Goal: Entertainment & Leisure: Consume media (video, audio)

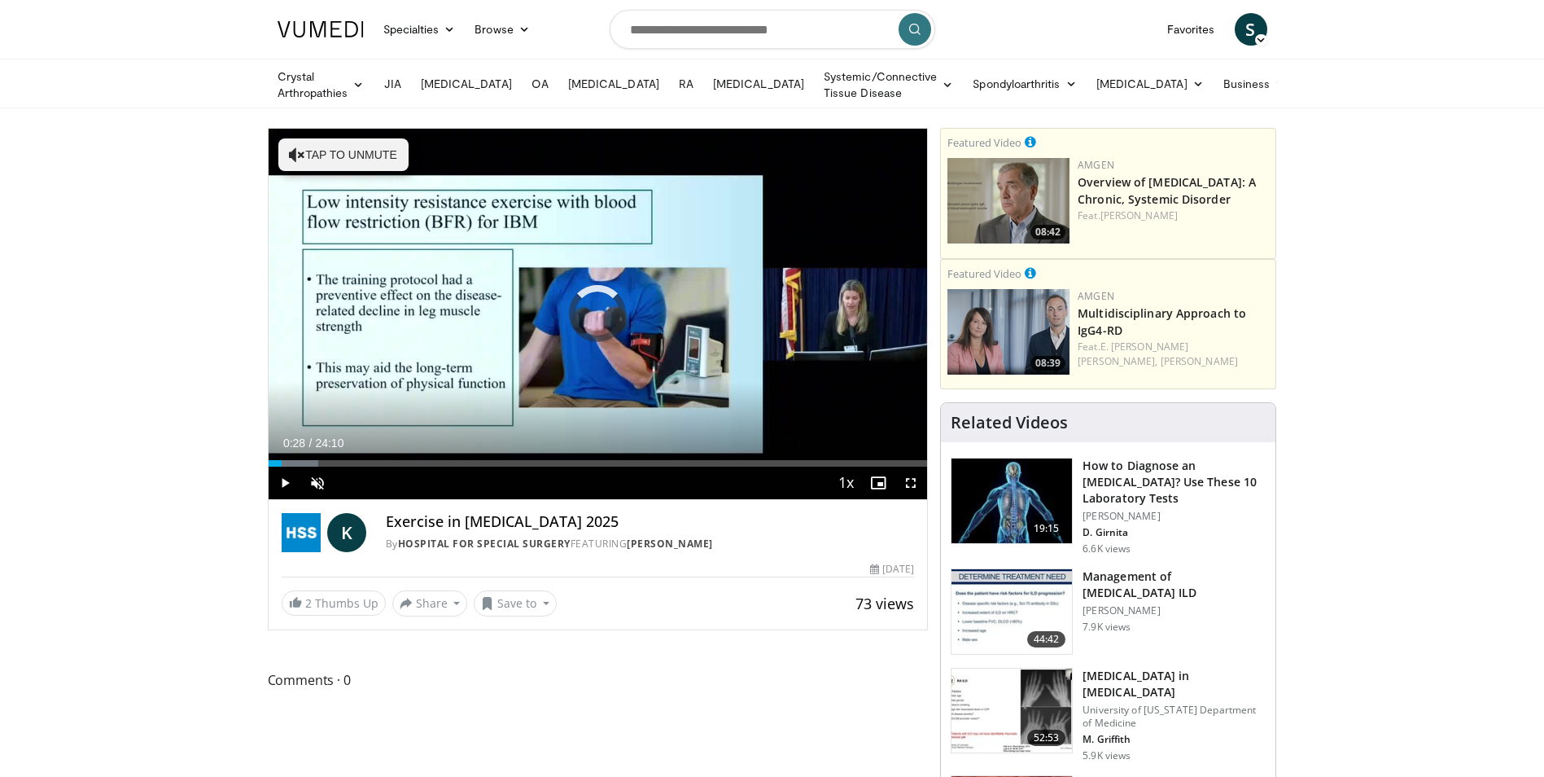
drag, startPoint x: 281, startPoint y: 462, endPoint x: 239, endPoint y: 460, distance: 41.6
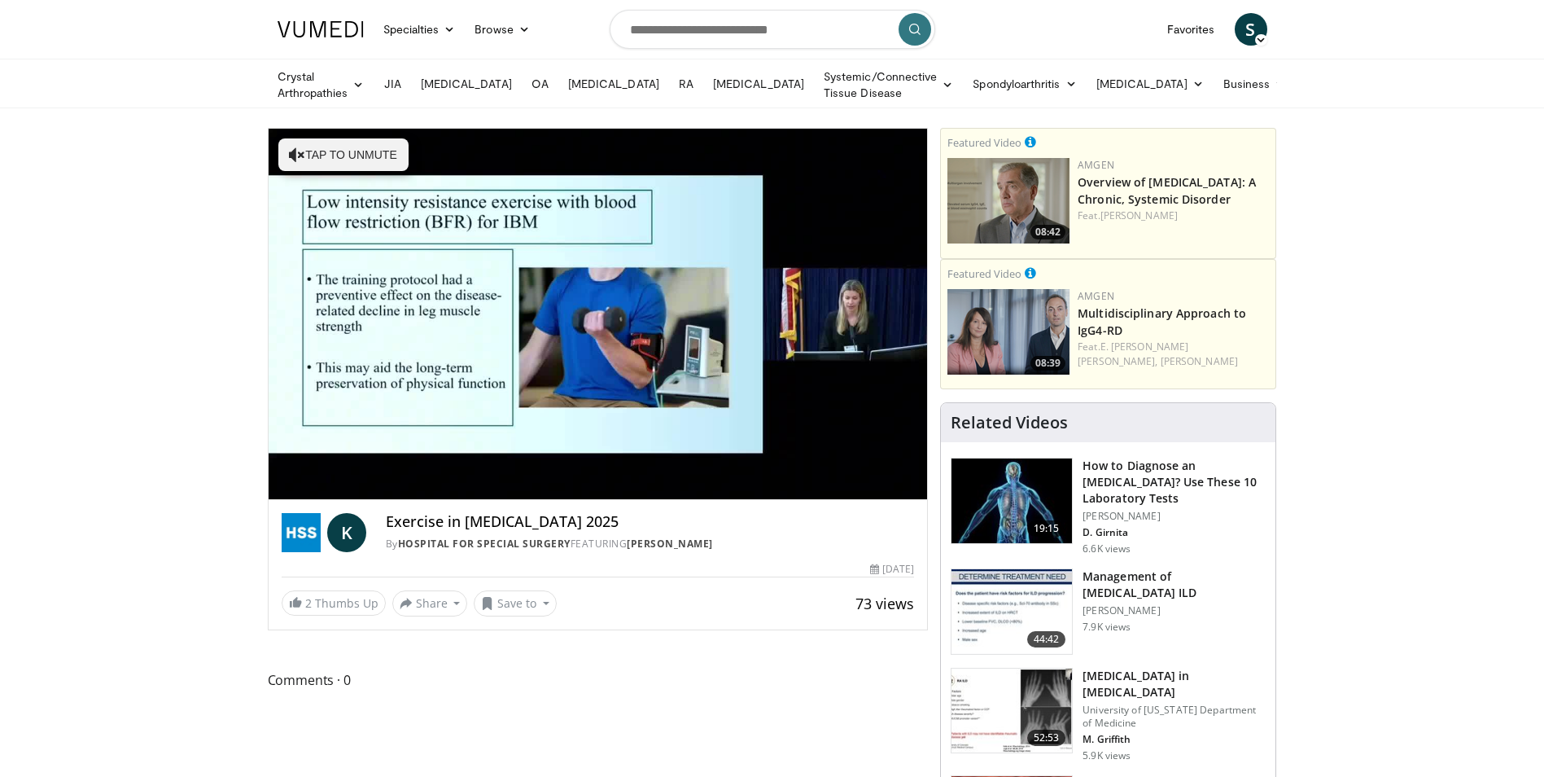
click at [314, 33] on img at bounding box center [321, 29] width 86 height 16
drag, startPoint x: 716, startPoint y: 538, endPoint x: 633, endPoint y: 540, distance: 83.9
click at [633, 540] on div "By Hospital for Special Surgery FEATURING Karen Yanelli" at bounding box center [650, 543] width 529 height 15
copy link "Karen Yanelli"
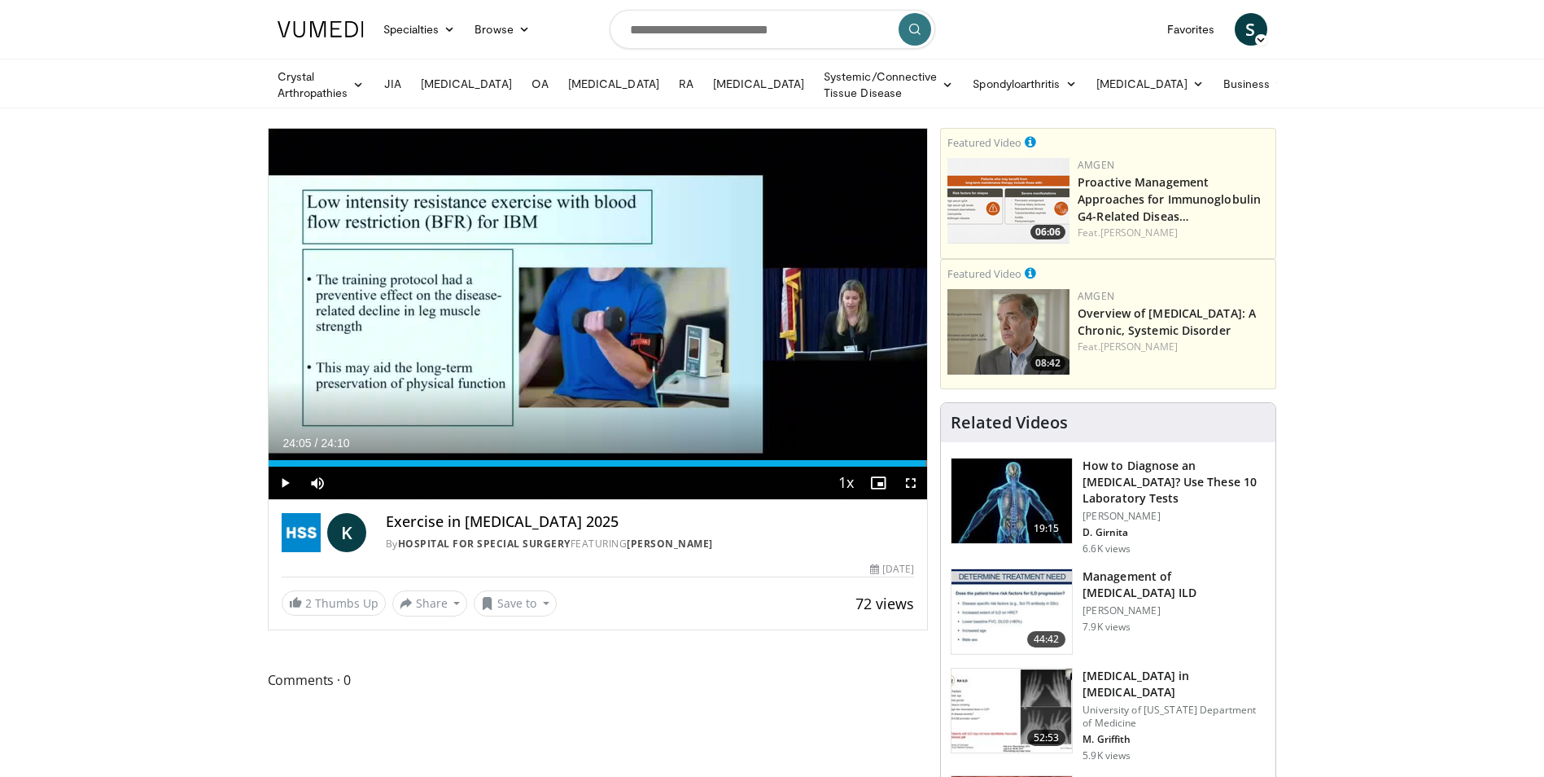
click at [276, 466] on span "Video Player" at bounding box center [285, 482] width 33 height 33
click at [314, 485] on span "Video Player" at bounding box center [317, 482] width 33 height 33
click at [274, 460] on div "Progress Bar" at bounding box center [275, 463] width 2 height 7
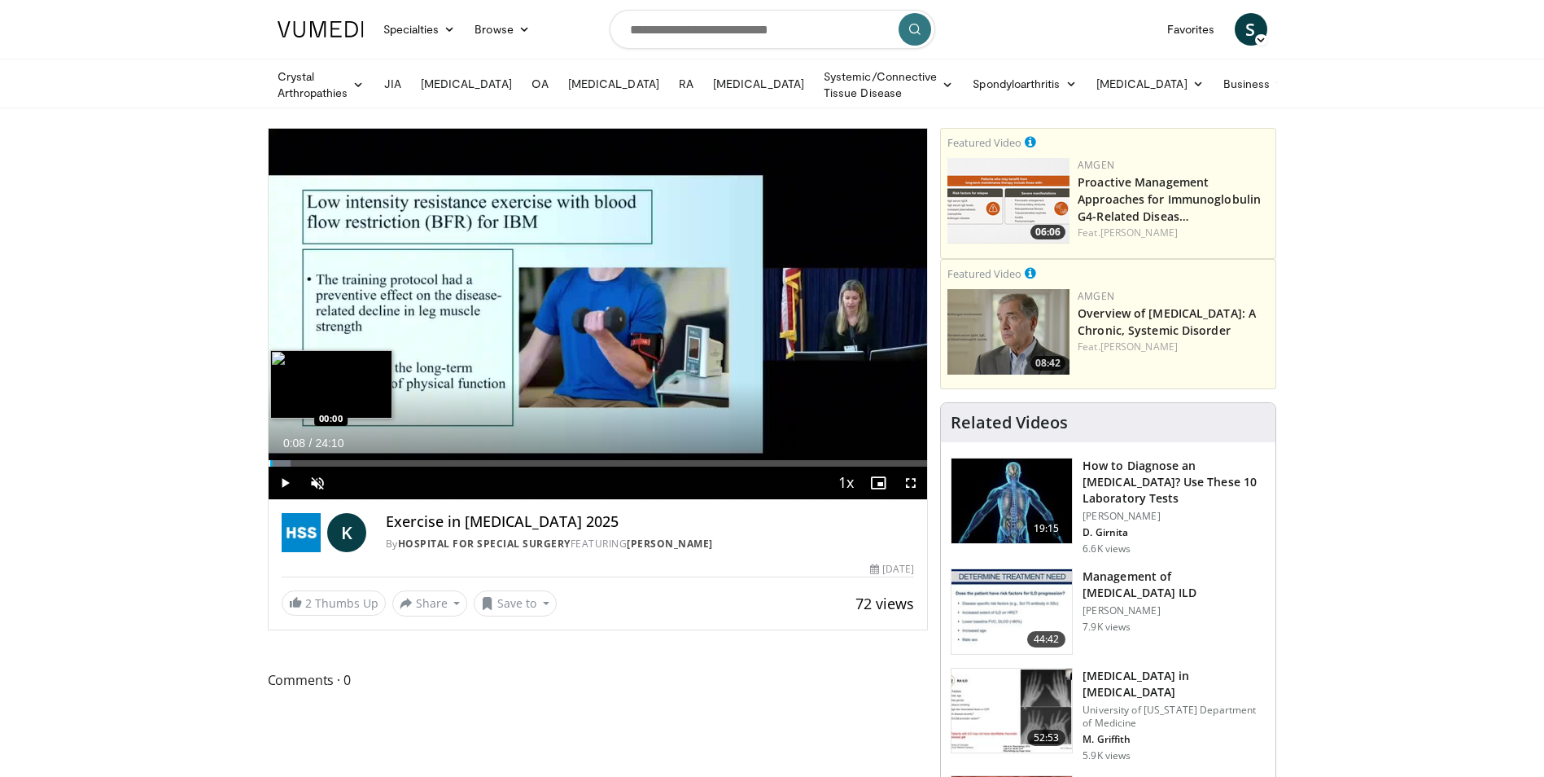
click at [269, 460] on div "Progress Bar" at bounding box center [270, 463] width 2 height 7
